Goal: Task Accomplishment & Management: Manage account settings

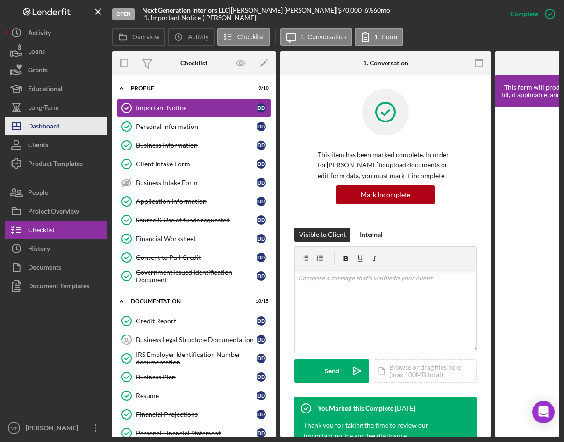
click at [50, 125] on div "Dashboard" at bounding box center [44, 127] width 32 height 21
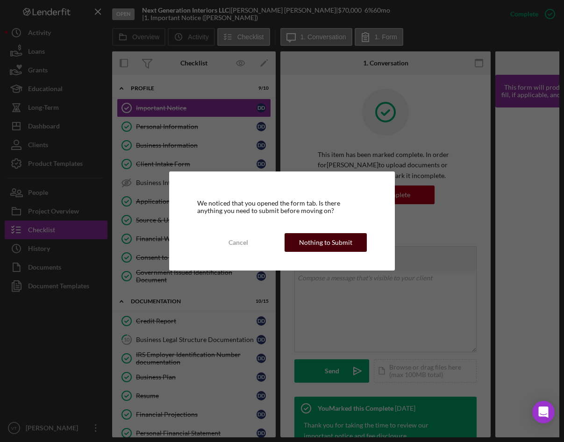
click at [331, 238] on div "Nothing to Submit" at bounding box center [325, 242] width 53 height 19
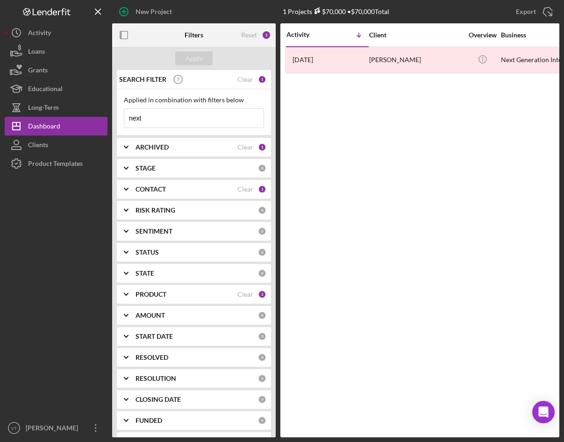
click at [144, 119] on input "next" at bounding box center [193, 118] width 139 height 19
drag, startPoint x: 161, startPoint y: 116, endPoint x: 104, endPoint y: 114, distance: 56.6
click at [104, 114] on div "New Project 1 Projects $70,000 • $70,000 Total next Export Icon/Export Filters …" at bounding box center [282, 219] width 555 height 438
type input "brother"
click at [187, 52] on div "Apply" at bounding box center [194, 58] width 17 height 14
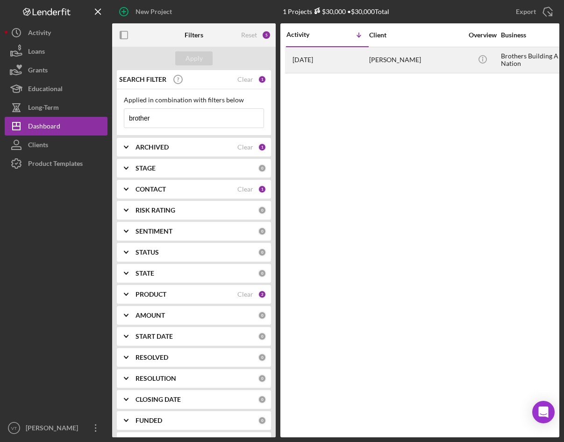
click at [383, 67] on div "[PERSON_NAME]" at bounding box center [416, 60] width 94 height 25
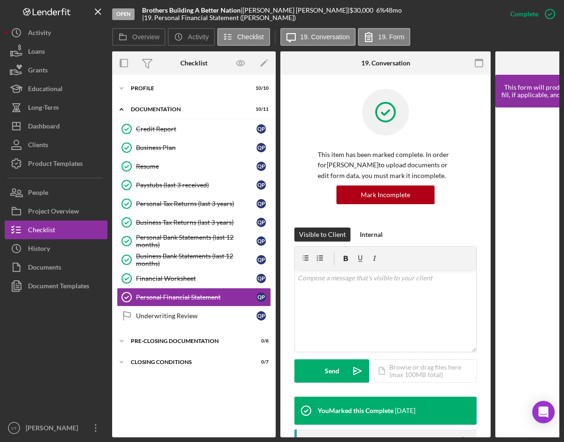
click at [74, 367] on div at bounding box center [56, 356] width 103 height 123
click at [125, 107] on icon "Icon/Expander" at bounding box center [121, 109] width 19 height 19
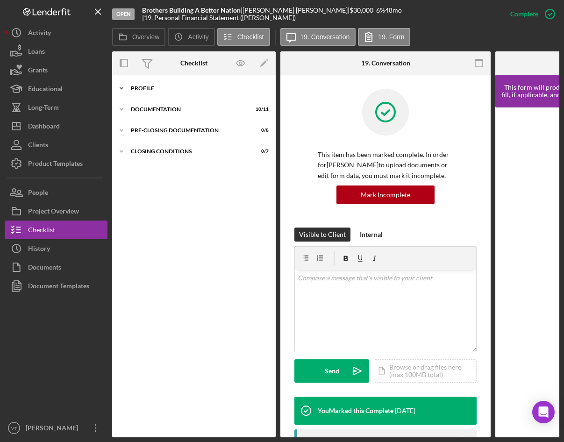
click at [125, 89] on icon "Icon/Expander" at bounding box center [121, 88] width 19 height 19
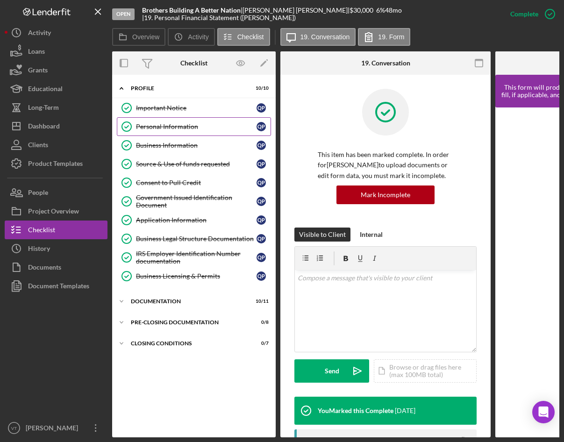
click at [173, 130] on div "Personal Information" at bounding box center [196, 126] width 121 height 7
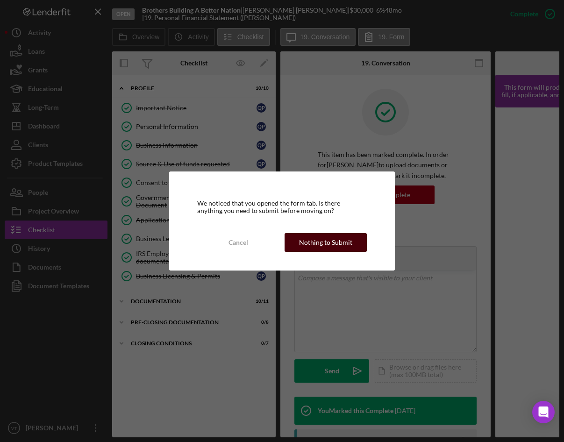
click at [353, 240] on button "Nothing to Submit" at bounding box center [326, 242] width 82 height 19
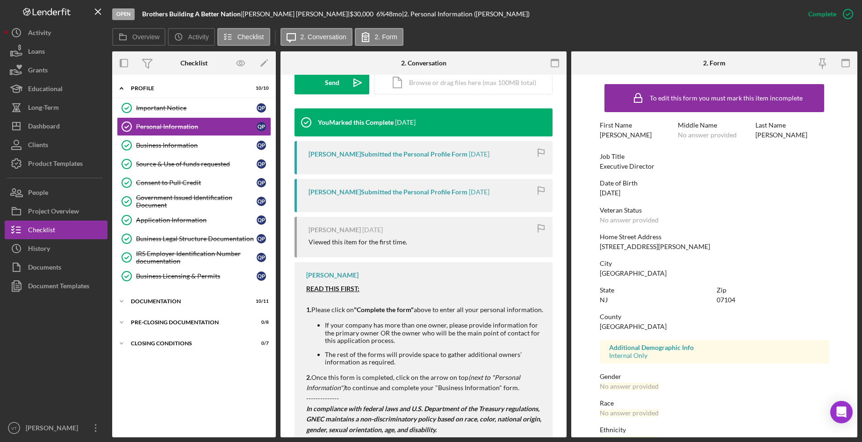
scroll to position [281, 0]
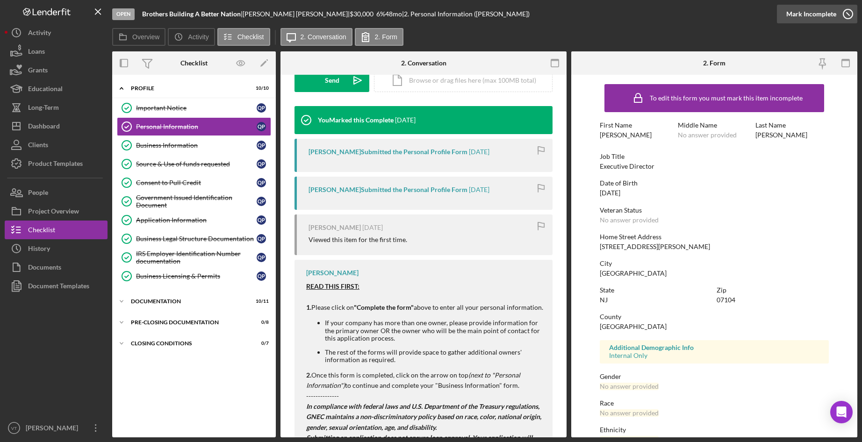
click at [564, 15] on icon "button" at bounding box center [847, 13] width 23 height 23
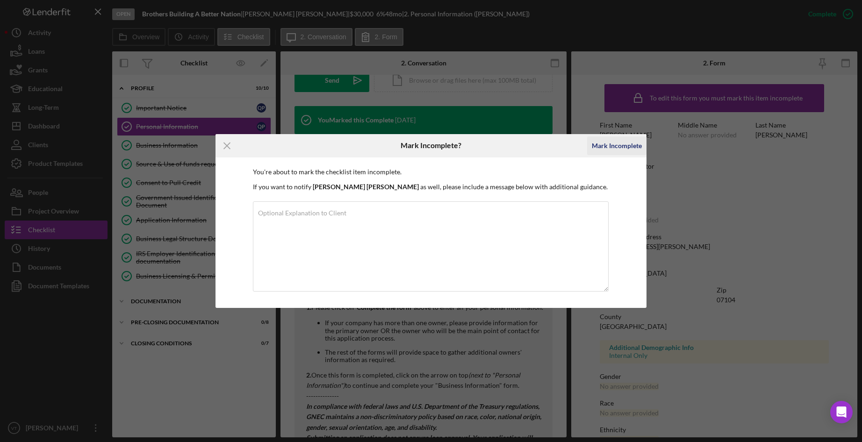
click at [564, 146] on div "Mark Incomplete" at bounding box center [617, 146] width 50 height 19
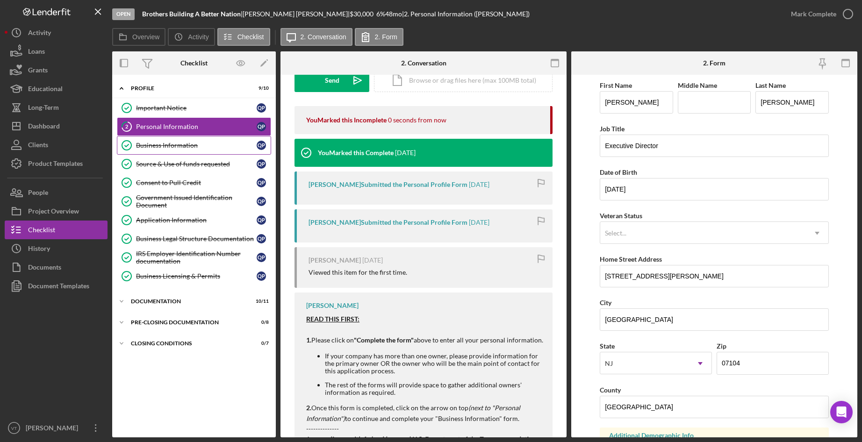
click at [183, 136] on link "Business Information Business Information Q P" at bounding box center [194, 145] width 154 height 19
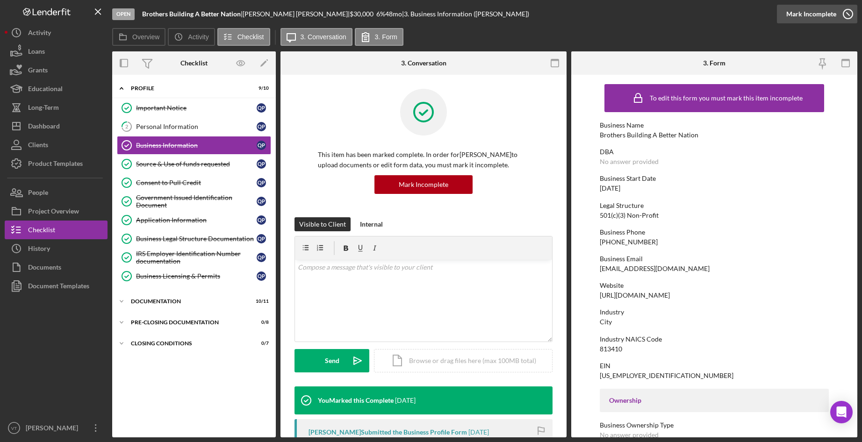
click at [564, 22] on icon "button" at bounding box center [847, 13] width 23 height 23
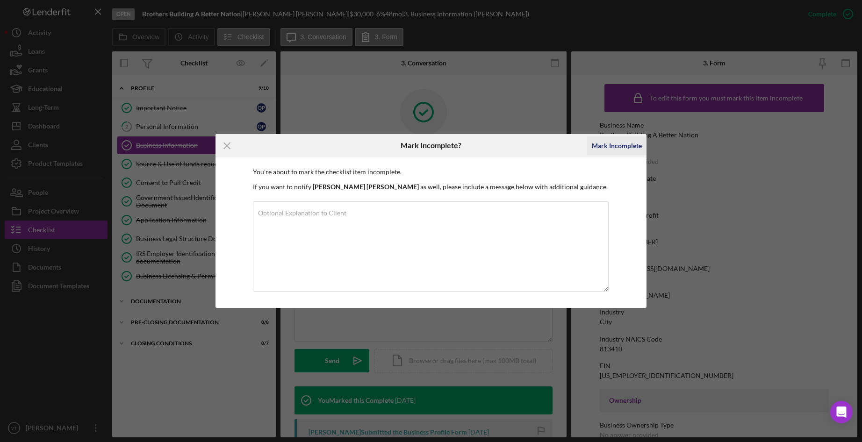
click at [564, 149] on div "Mark Incomplete" at bounding box center [617, 146] width 50 height 19
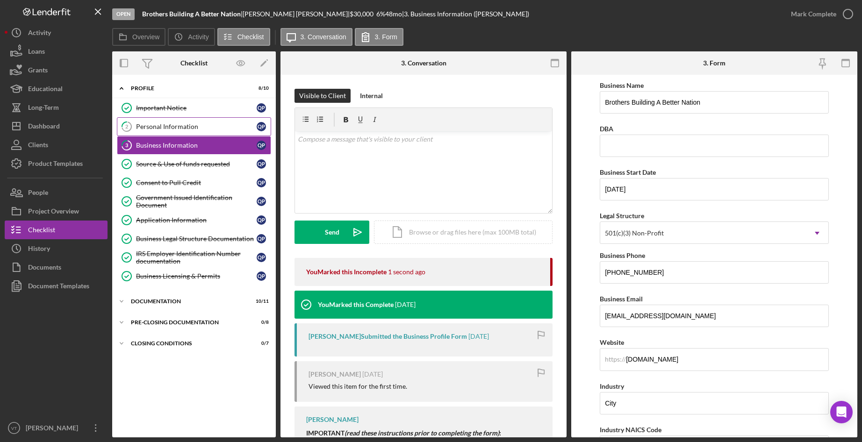
click at [180, 128] on div "Personal Information" at bounding box center [196, 126] width 121 height 7
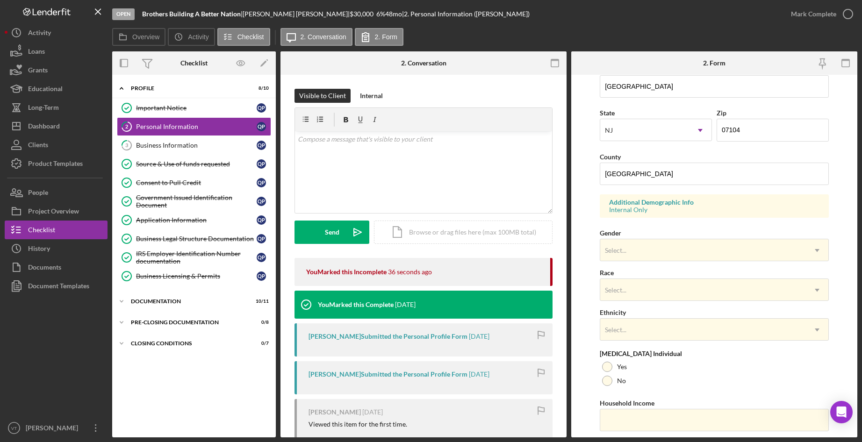
scroll to position [234, 0]
click at [564, 242] on div "Select..." at bounding box center [703, 250] width 206 height 22
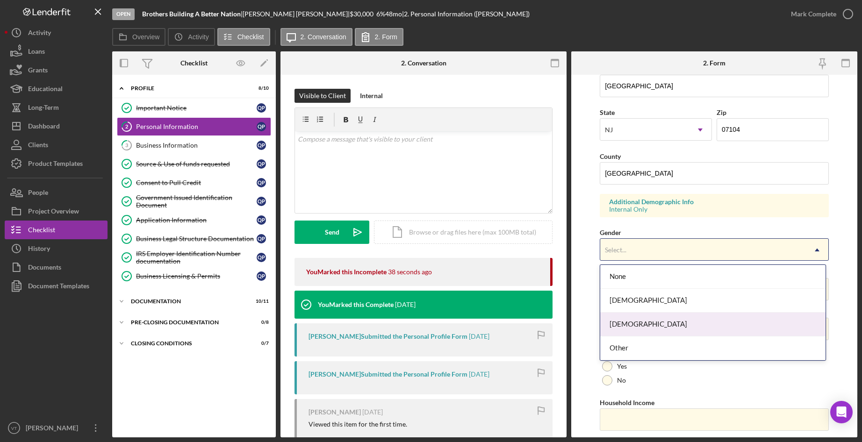
click at [564, 321] on div "[DEMOGRAPHIC_DATA]" at bounding box center [713, 325] width 226 height 24
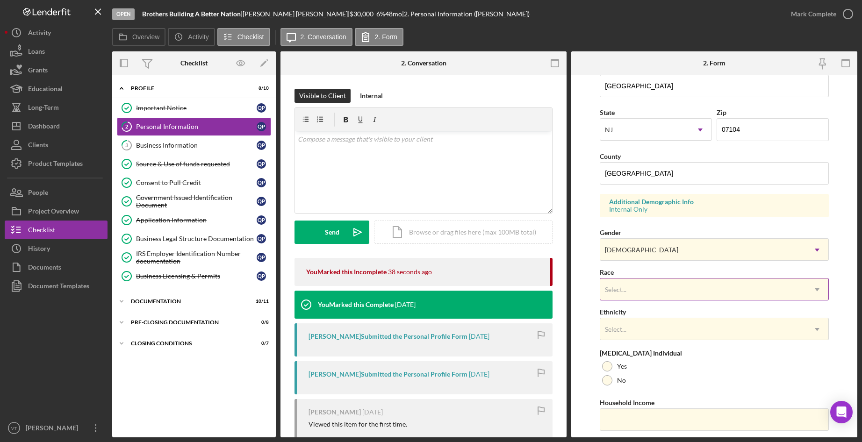
click at [564, 283] on div "Select..." at bounding box center [703, 290] width 206 height 22
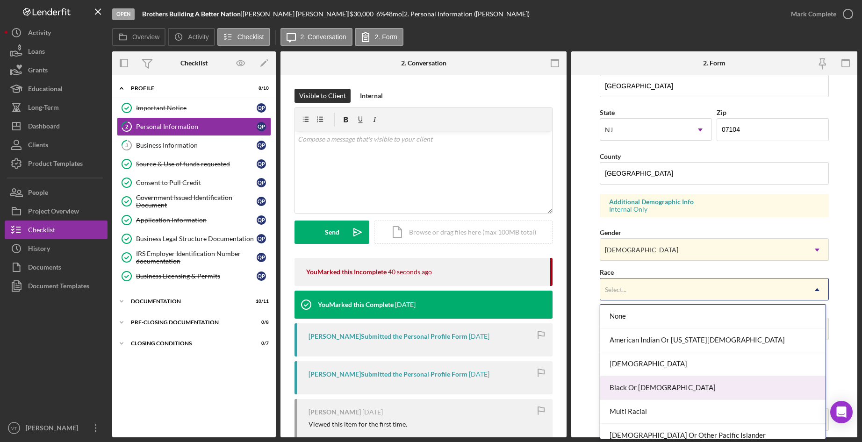
click at [564, 386] on div "Black Or [DEMOGRAPHIC_DATA]" at bounding box center [713, 388] width 226 height 24
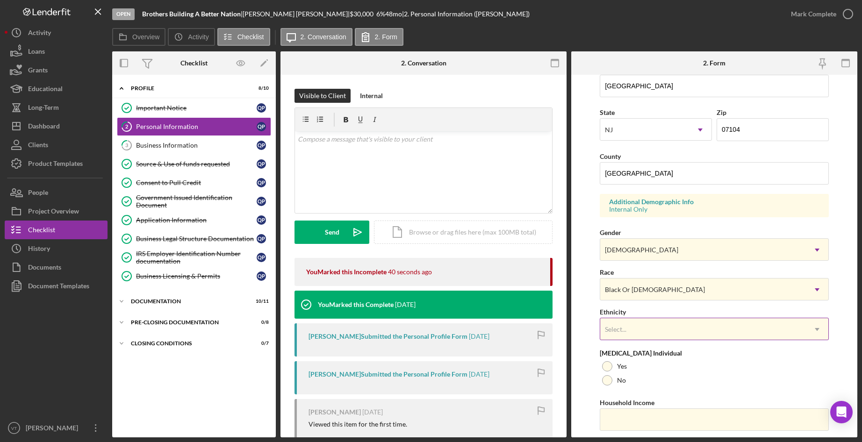
click at [564, 325] on div "Select..." at bounding box center [703, 330] width 206 height 22
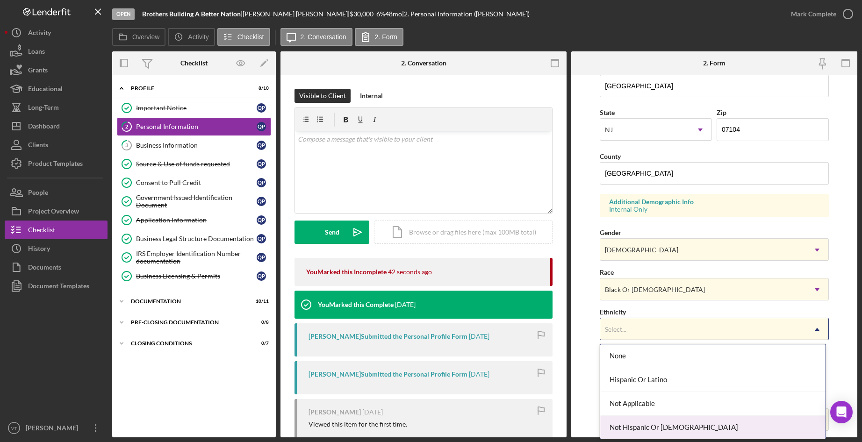
click at [564, 429] on div "Not Hispanic Or [DEMOGRAPHIC_DATA]" at bounding box center [713, 428] width 226 height 24
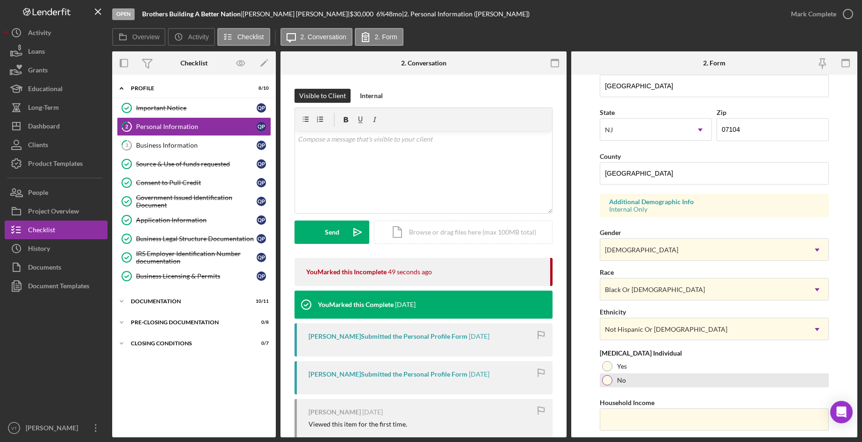
click at [564, 382] on div at bounding box center [607, 380] width 10 height 10
click at [564, 421] on input "Household Income" at bounding box center [714, 420] width 229 height 22
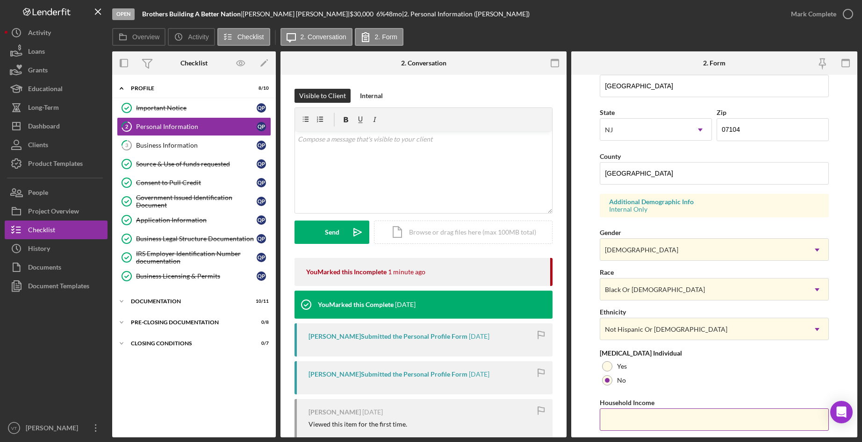
click at [564, 424] on input "Household Income" at bounding box center [714, 420] width 229 height 22
type input "$192,587"
click at [564, 404] on form "First Name [PERSON_NAME] Middle Name Last Name [PERSON_NAME] Job Title Executiv…" at bounding box center [714, 256] width 286 height 363
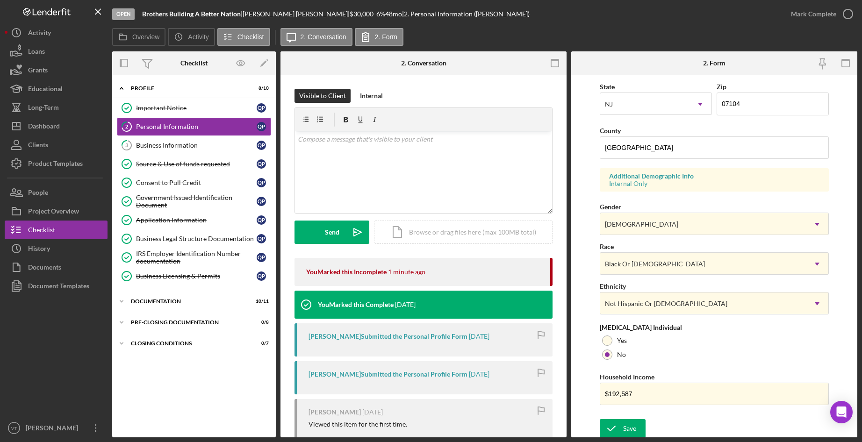
scroll to position [261, 0]
click at [564, 425] on icon "submit" at bounding box center [611, 426] width 23 height 23
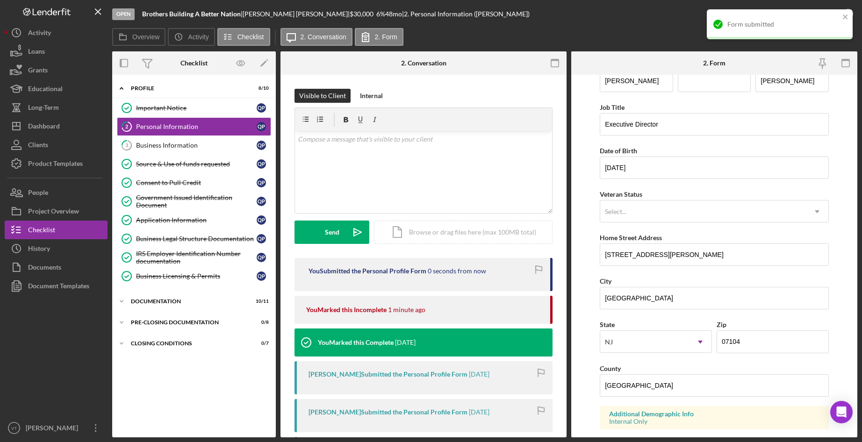
scroll to position [0, 0]
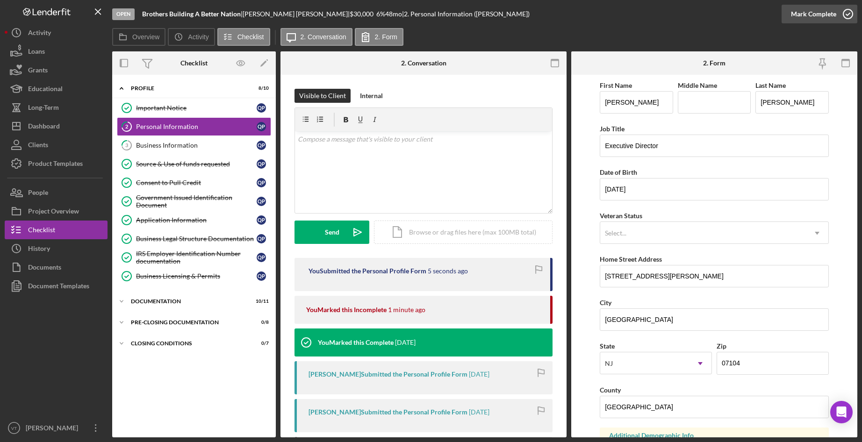
click at [564, 17] on div "Mark Complete" at bounding box center [813, 14] width 45 height 19
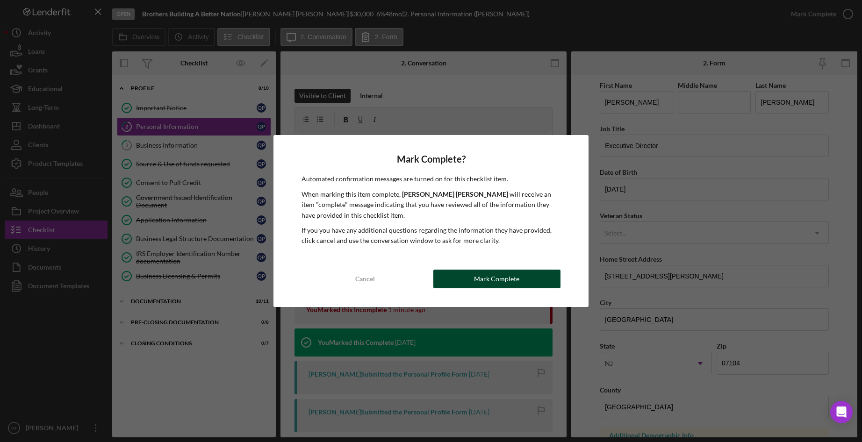
click at [509, 272] on div "Mark Complete" at bounding box center [496, 279] width 45 height 19
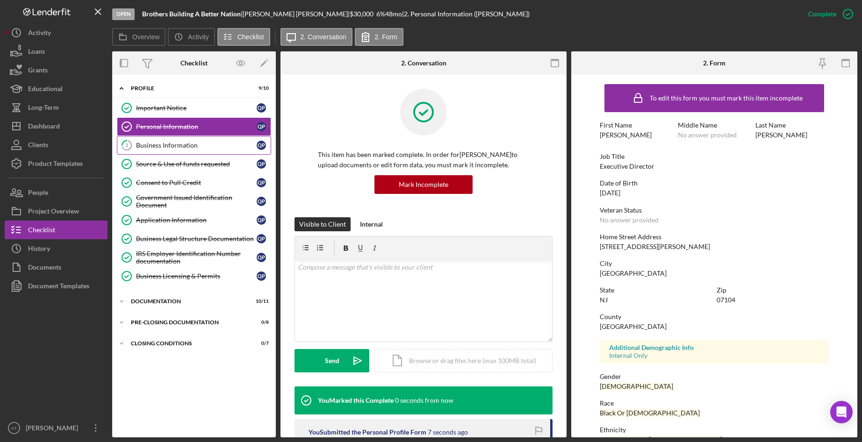
click at [165, 150] on link "3 Business Information Q P" at bounding box center [194, 145] width 154 height 19
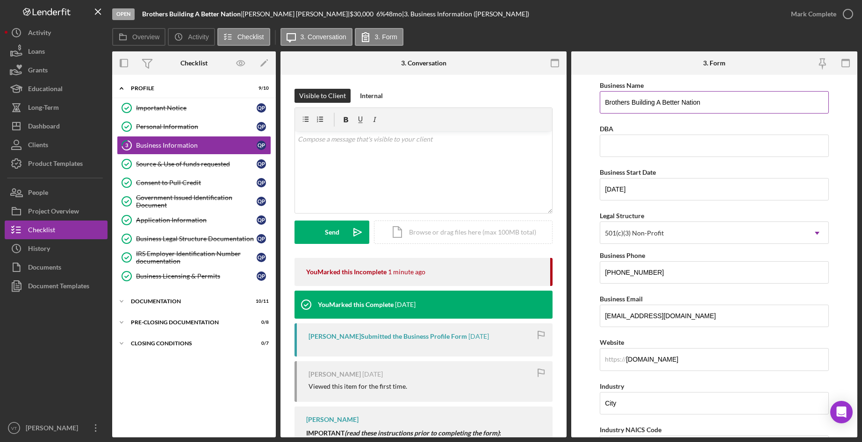
click at [564, 103] on input "Brothers Building A Better Nation" at bounding box center [714, 102] width 229 height 22
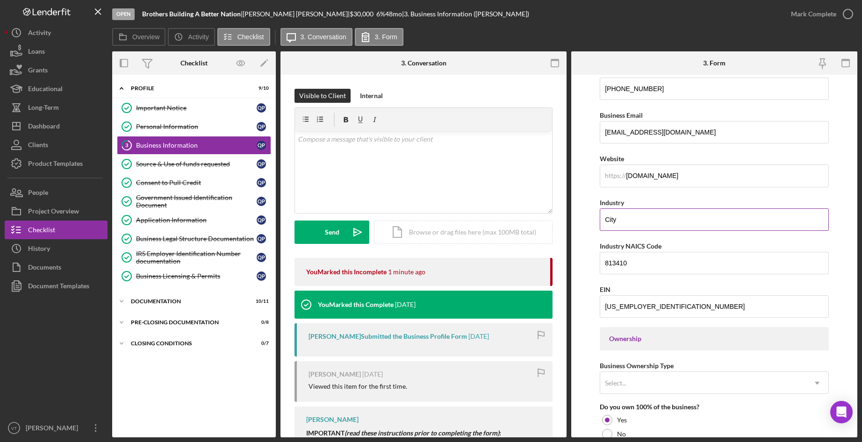
scroll to position [187, 0]
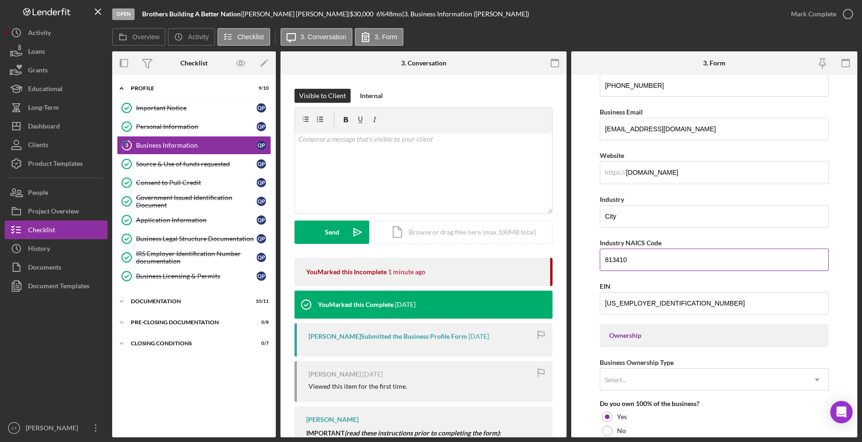
click at [564, 256] on input "813410" at bounding box center [714, 260] width 229 height 22
click at [564, 320] on div "Overview Internal Workflow Stage Open Icon/Dropdown Arrow Archive (can unarchiv…" at bounding box center [484, 244] width 745 height 386
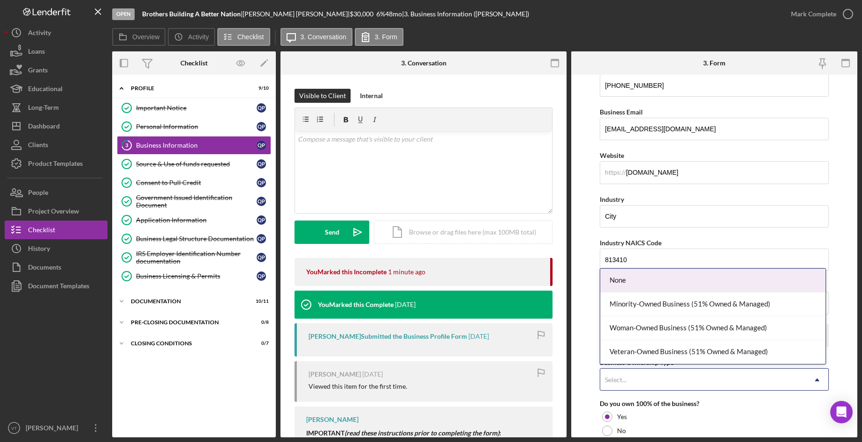
click at [564, 380] on div "Select..." at bounding box center [616, 379] width 22 height 7
click at [564, 281] on div "None" at bounding box center [713, 281] width 226 height 24
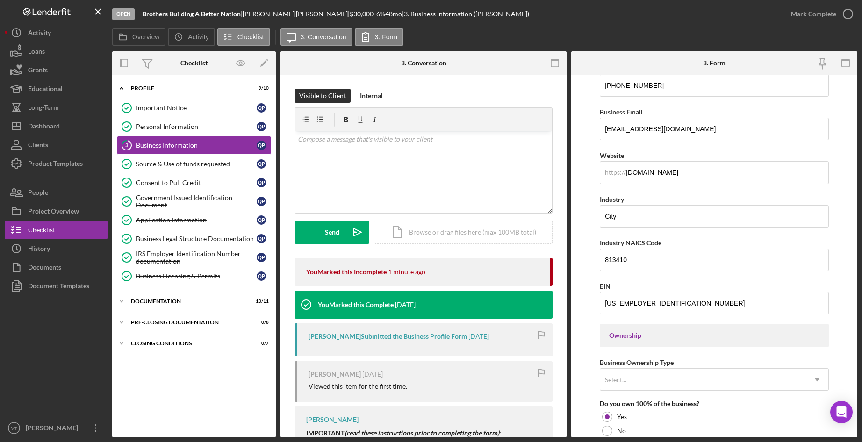
click at [564, 386] on form "Business Name Brothers Building A Better Nation DBA Business Start Date [DATE] …" at bounding box center [714, 256] width 286 height 363
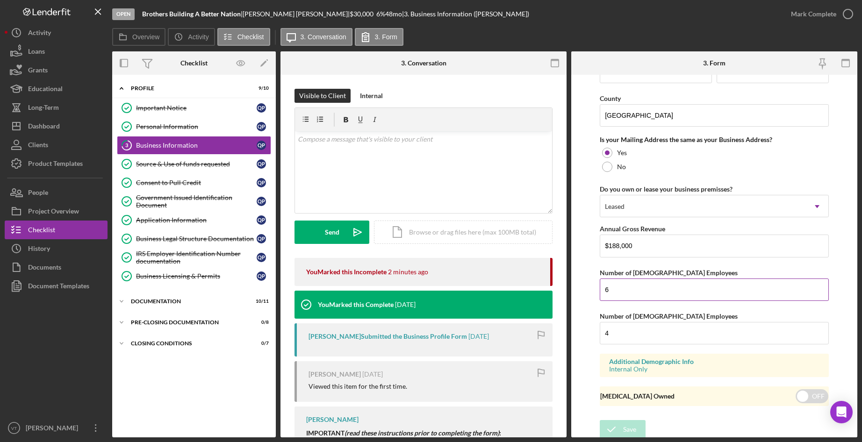
scroll to position [675, 0]
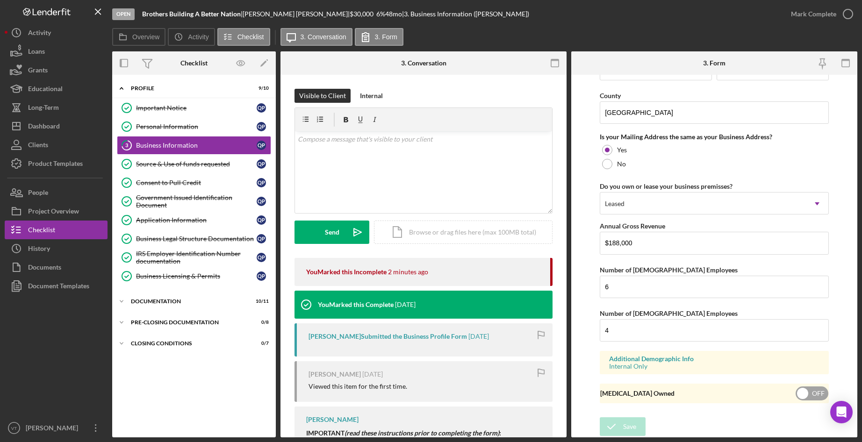
click at [564, 389] on input "checkbox" at bounding box center [812, 394] width 33 height 14
click at [564, 394] on input "checkbox" at bounding box center [812, 394] width 33 height 14
checkbox input "false"
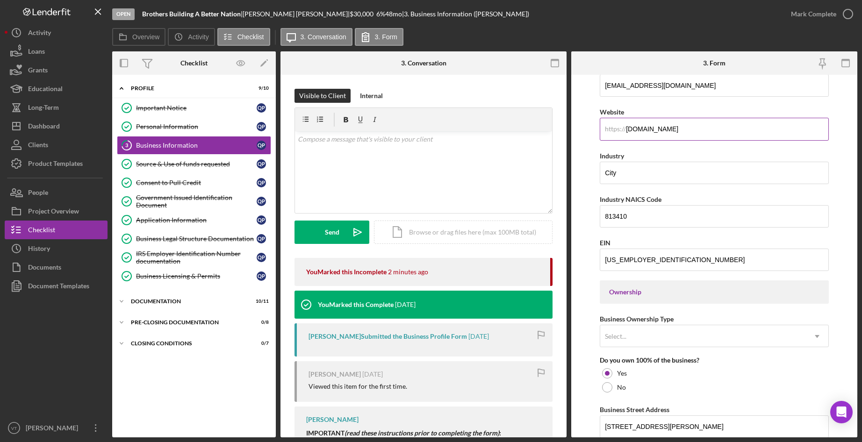
scroll to position [234, 0]
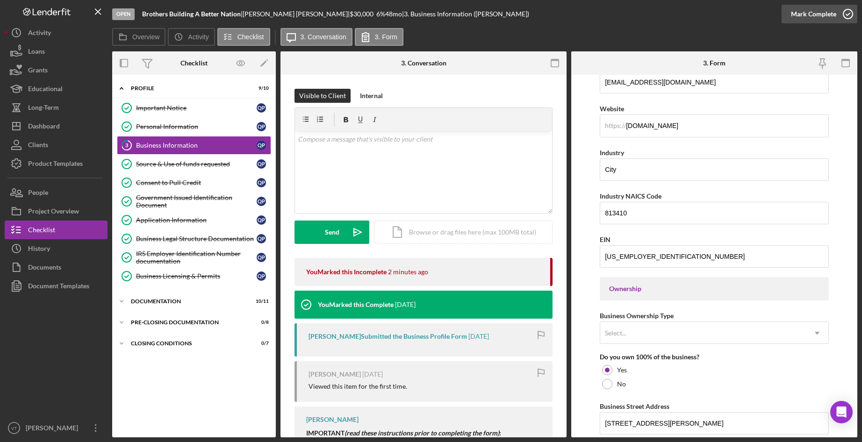
click at [564, 12] on icon "button" at bounding box center [847, 13] width 23 height 23
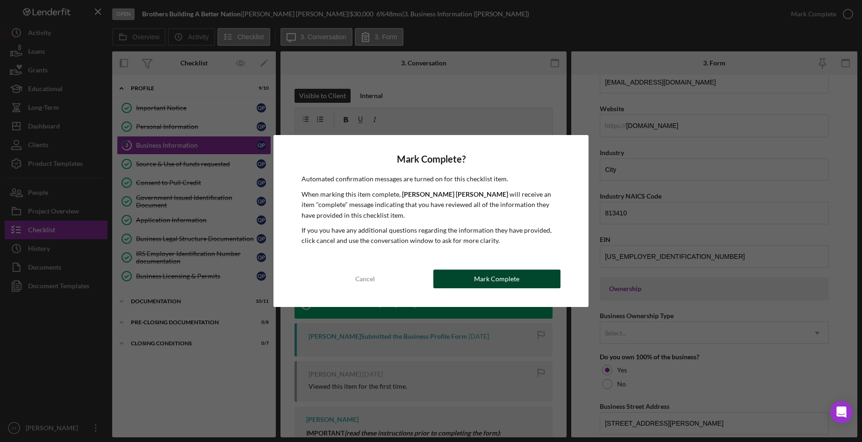
click at [491, 279] on div "Mark Complete" at bounding box center [496, 279] width 45 height 19
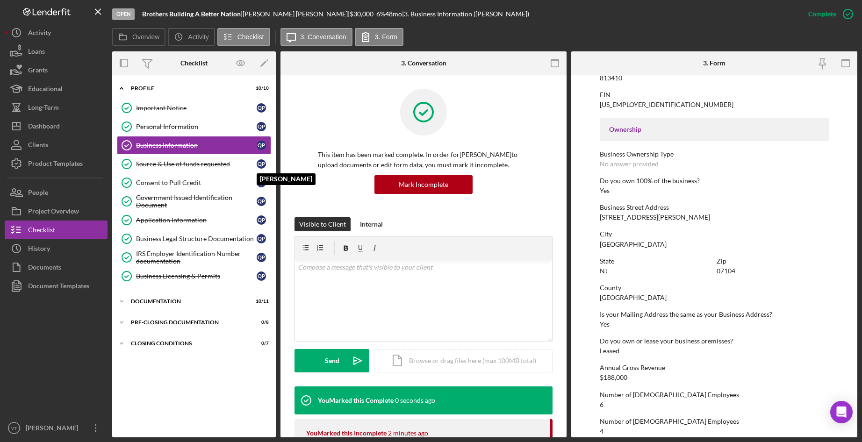
scroll to position [112, 0]
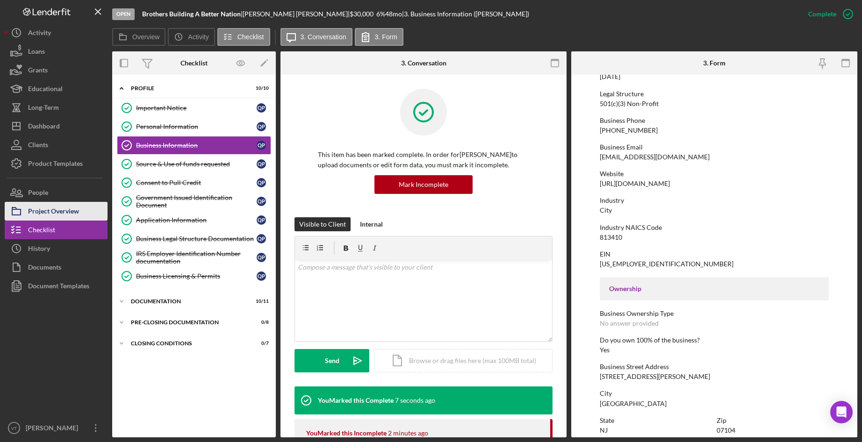
click at [76, 206] on div "Project Overview" at bounding box center [53, 212] width 51 height 21
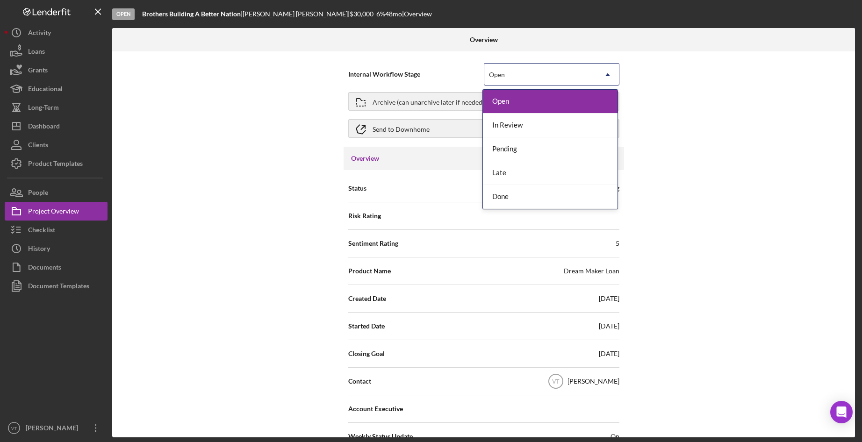
click at [523, 76] on div "Open" at bounding box center [540, 75] width 112 height 22
click at [516, 196] on div "Done" at bounding box center [550, 197] width 135 height 24
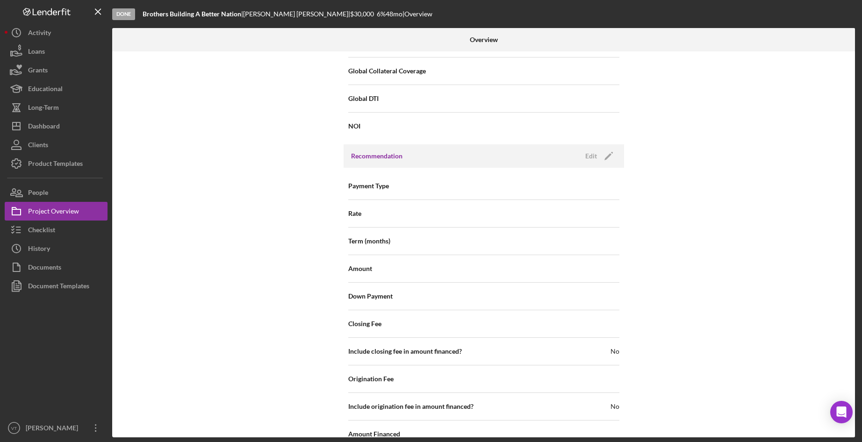
scroll to position [1001, 0]
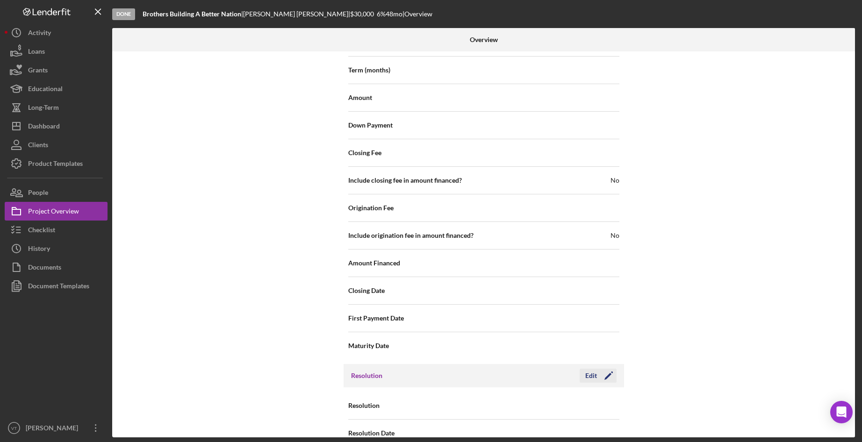
click at [564, 369] on div "Edit" at bounding box center [591, 376] width 12 height 14
click at [544, 396] on div "Select..." at bounding box center [540, 407] width 112 height 22
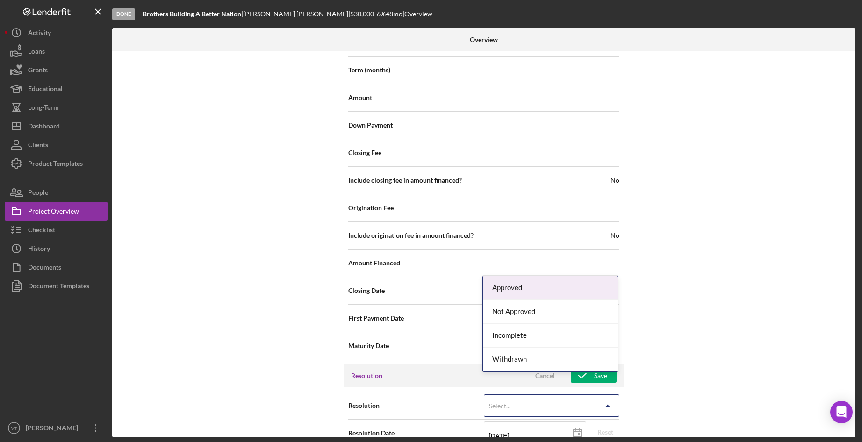
click at [555, 293] on div "Approved" at bounding box center [550, 288] width 135 height 24
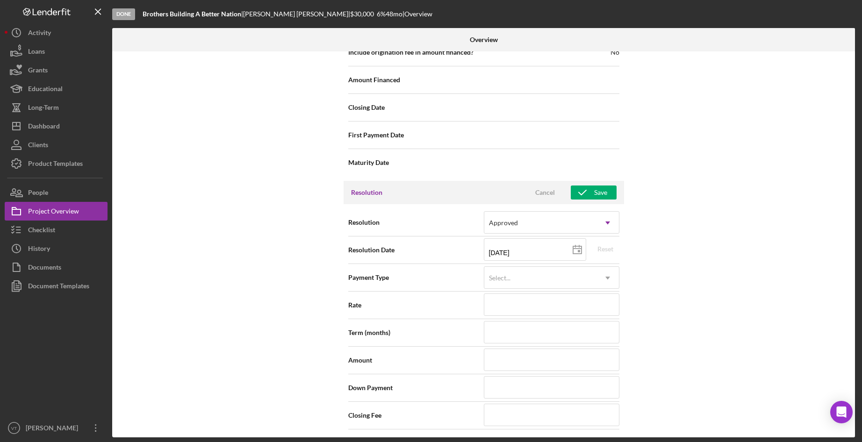
scroll to position [1188, 0]
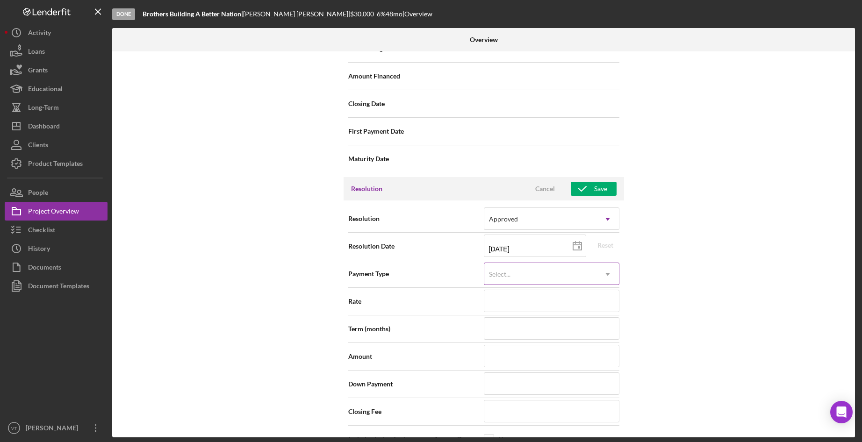
click at [532, 264] on div "Select..." at bounding box center [540, 275] width 112 height 22
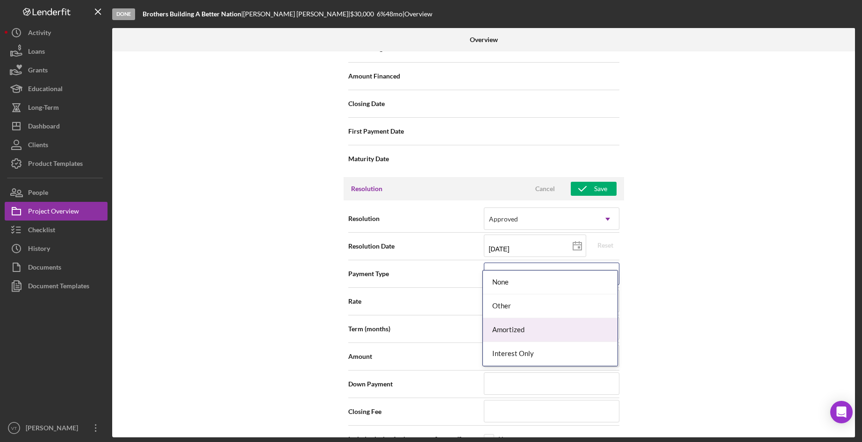
click at [532, 327] on div "Amortized" at bounding box center [550, 330] width 135 height 24
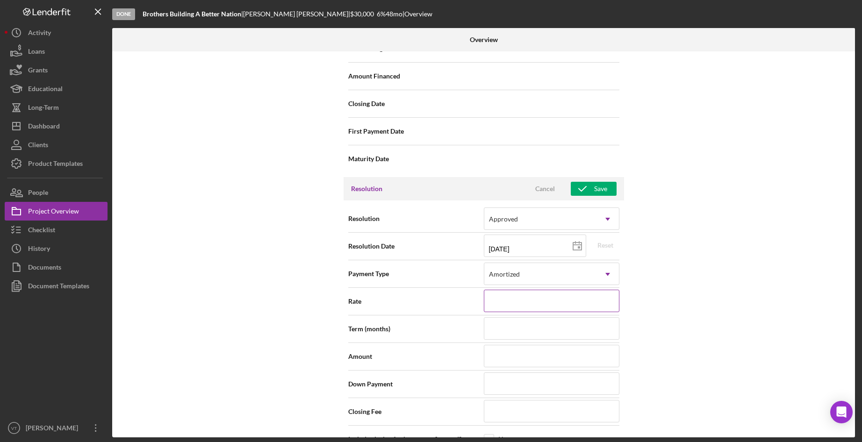
click at [518, 290] on input at bounding box center [552, 301] width 136 height 22
type input "5.990%"
type input "60"
type input "$30,000"
type input "$100"
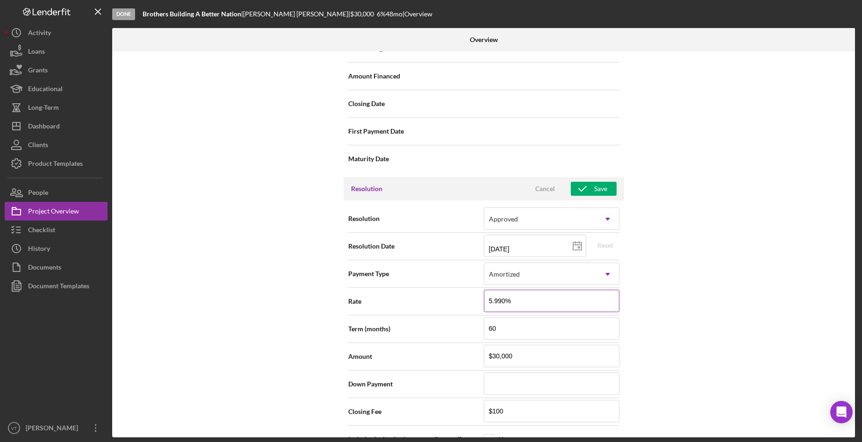
type input "[DATE]"
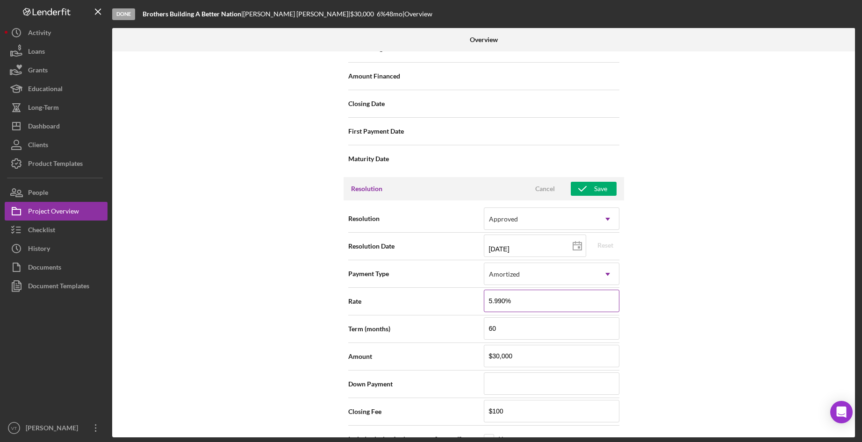
type input "[DATE]"
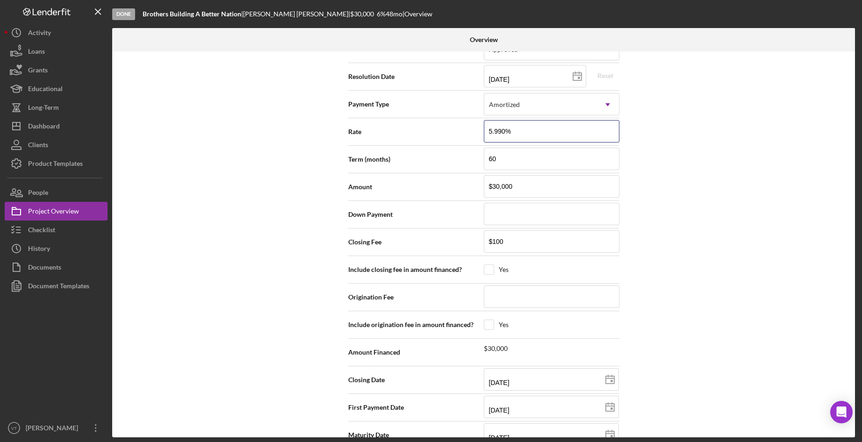
scroll to position [1360, 0]
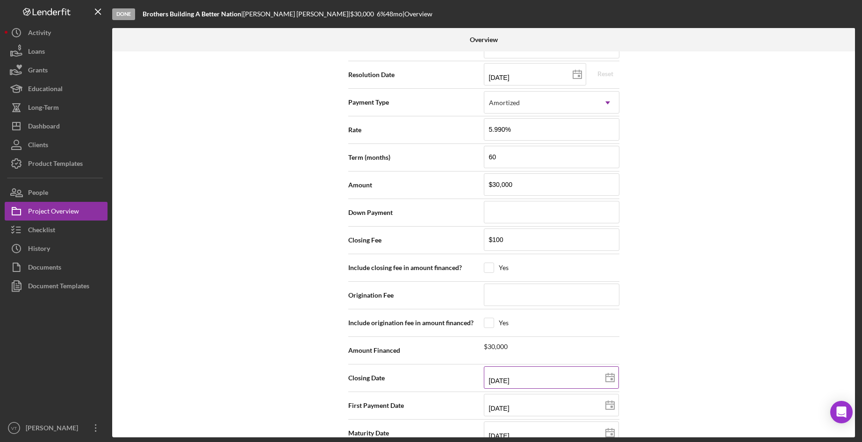
click at [564, 374] on line at bounding box center [612, 375] width 0 height 2
type input "[DATE]"
click at [564, 400] on div "Internal Workflow Stage Done Icon/Dropdown Arrow Archive (can unarchive later i…" at bounding box center [483, 244] width 743 height 386
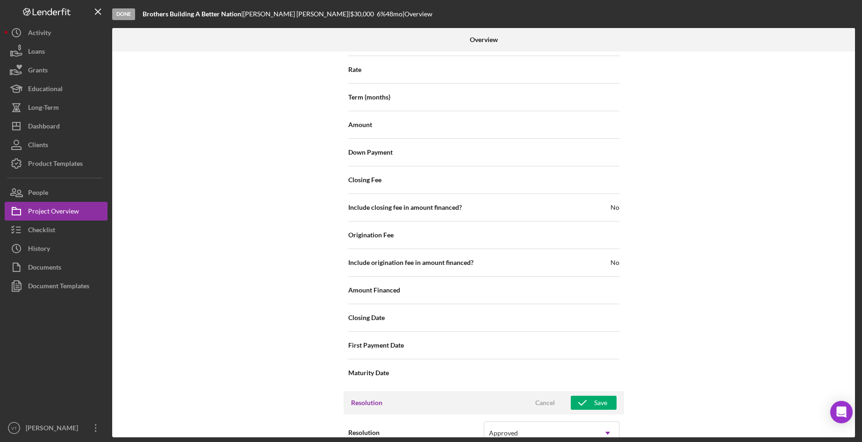
scroll to position [939, 0]
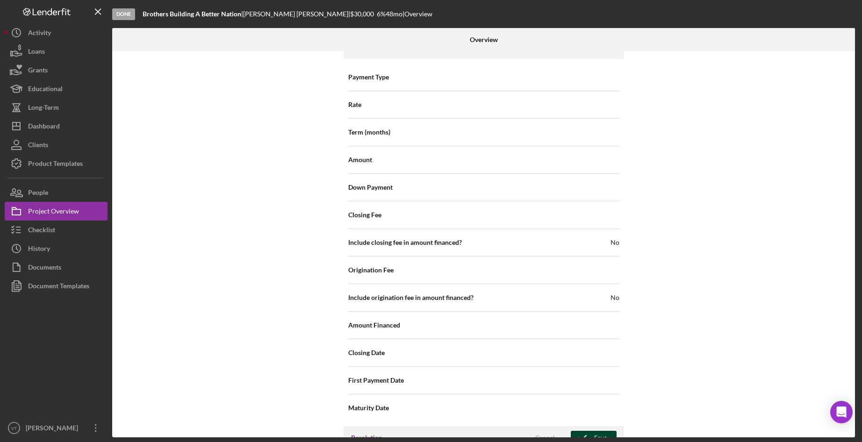
click at [564, 426] on icon "button" at bounding box center [582, 437] width 23 height 23
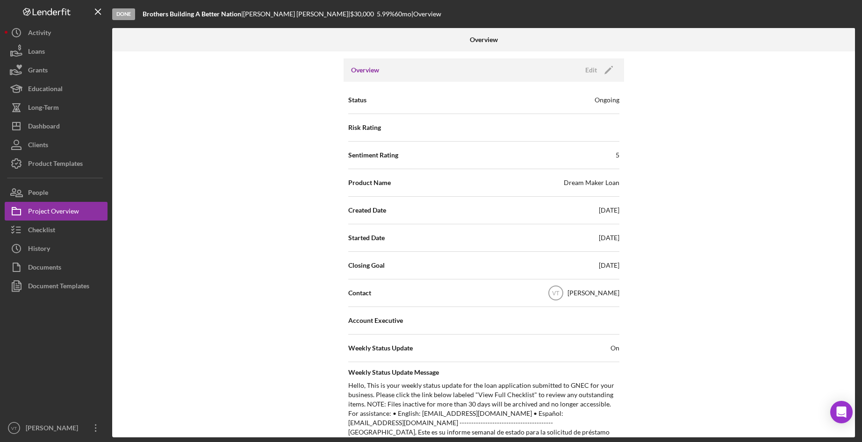
scroll to position [0, 0]
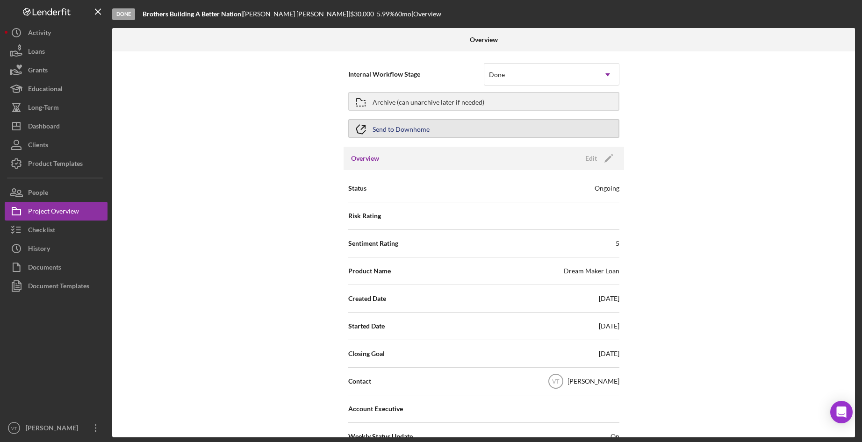
click at [408, 130] on div "Send to Downhome" at bounding box center [401, 128] width 57 height 17
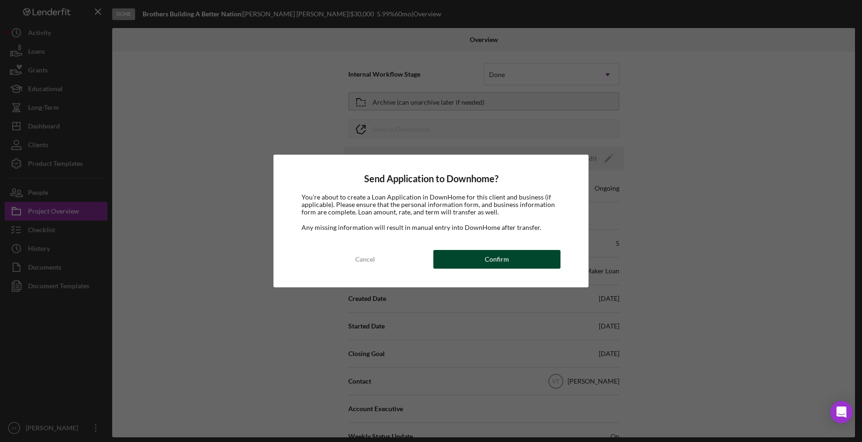
click at [510, 260] on button "Confirm" at bounding box center [496, 259] width 127 height 19
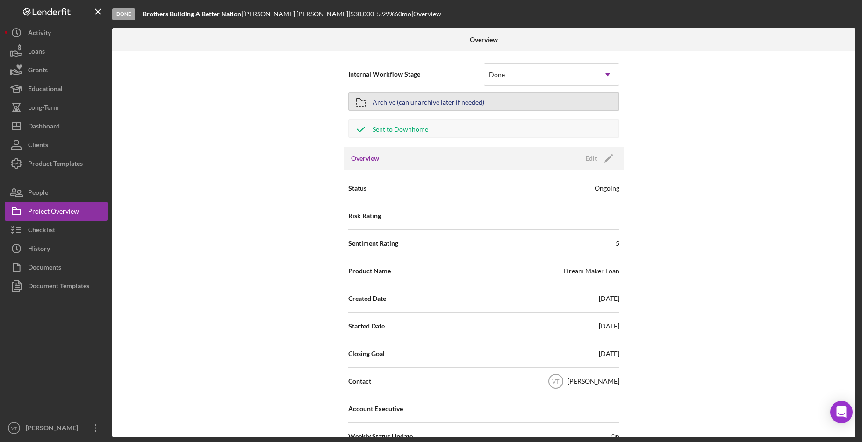
click at [421, 102] on div "Archive (can unarchive later if needed)" at bounding box center [429, 101] width 112 height 17
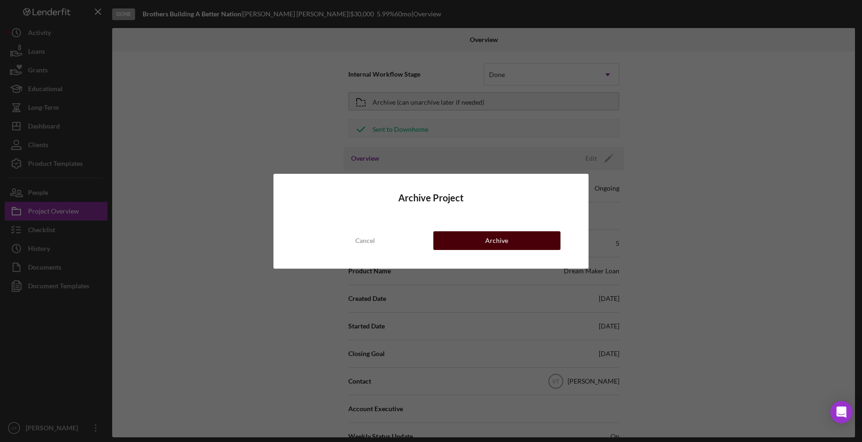
click at [506, 234] on div "Archive" at bounding box center [496, 240] width 23 height 19
